Goal: Information Seeking & Learning: Check status

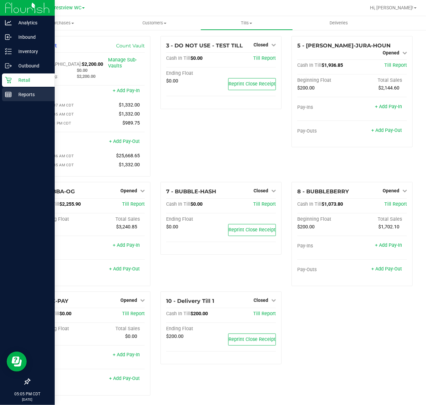
click at [12, 90] on div "Reports" at bounding box center [28, 94] width 53 height 13
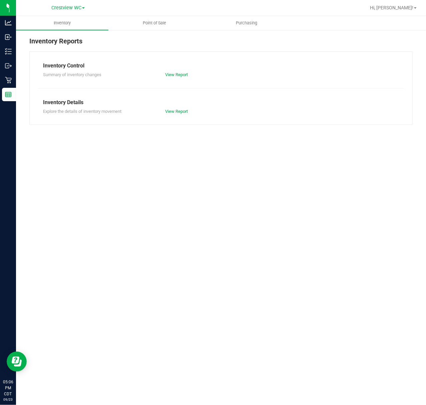
click at [156, 31] on div "Inventory Reports Inventory Control Summary of inventory changes View Report In…" at bounding box center [221, 80] width 410 height 102
click at [156, 28] on uib-tab-heading "Point of Sale" at bounding box center [155, 22] width 92 height 13
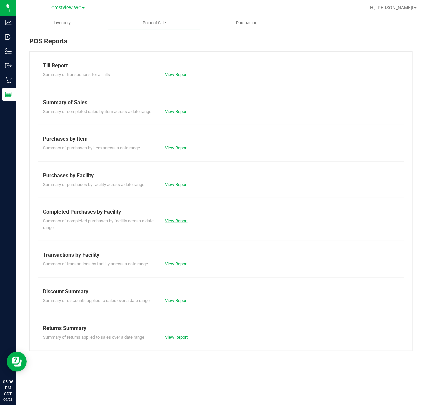
click at [178, 219] on link "View Report" at bounding box center [176, 220] width 23 height 5
